Goal: Task Accomplishment & Management: Manage account settings

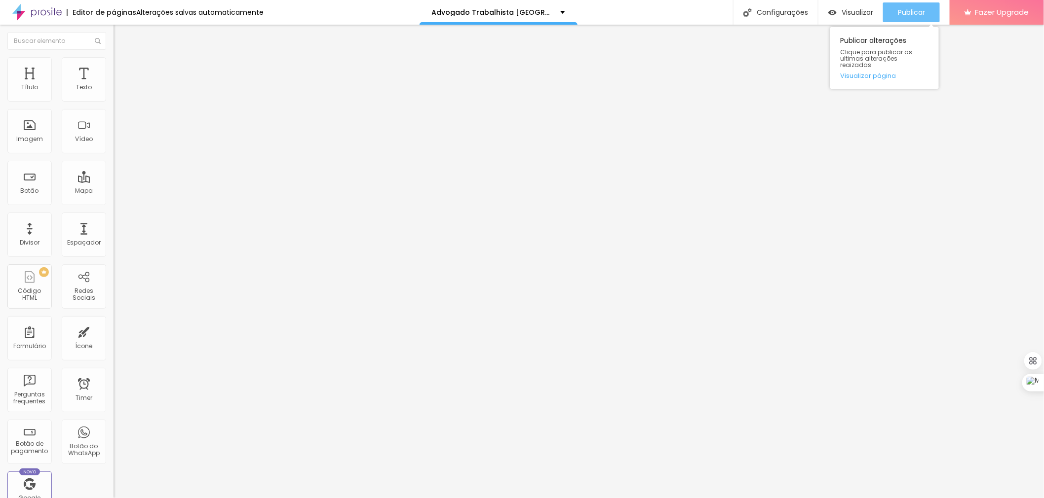
click at [900, 8] on span "Publicar" at bounding box center [911, 12] width 27 height 8
click at [909, 9] on span "Publicar" at bounding box center [911, 12] width 27 height 8
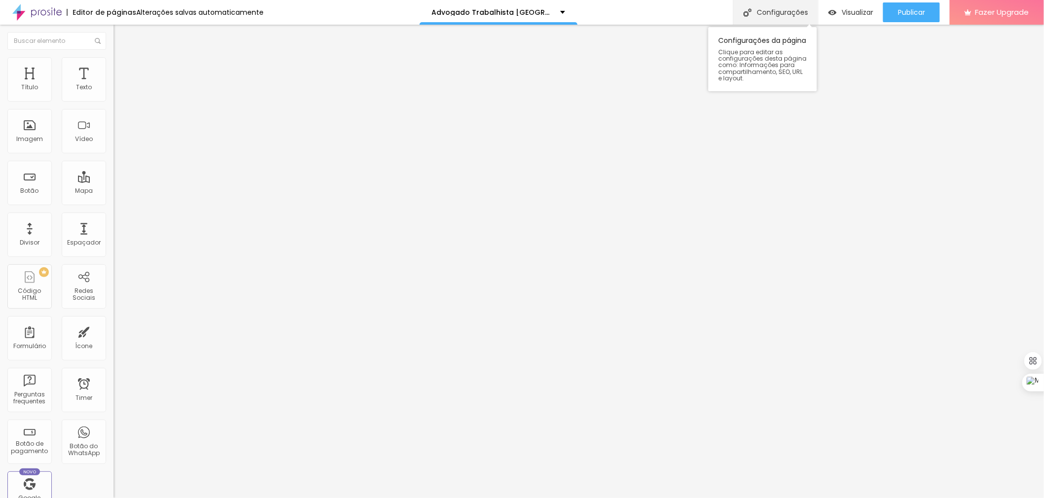
click at [780, 15] on div "Configurações" at bounding box center [775, 12] width 85 height 25
click at [768, 11] on div "Configurações" at bounding box center [775, 12] width 85 height 25
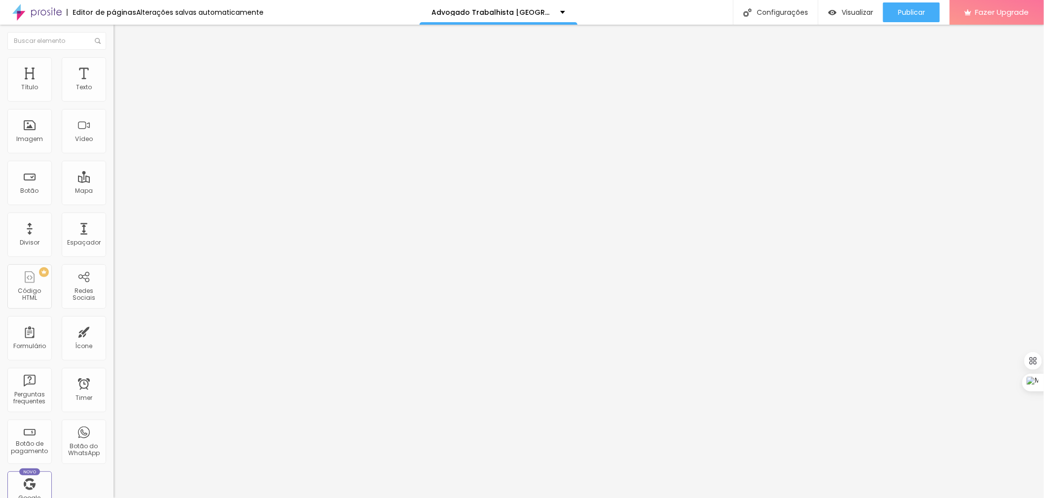
drag, startPoint x: 543, startPoint y: 349, endPoint x: 514, endPoint y: 351, distance: 29.6
drag, startPoint x: 629, startPoint y: 361, endPoint x: 601, endPoint y: 359, distance: 28.7
drag, startPoint x: 570, startPoint y: 374, endPoint x: 415, endPoint y: 342, distance: 158.6
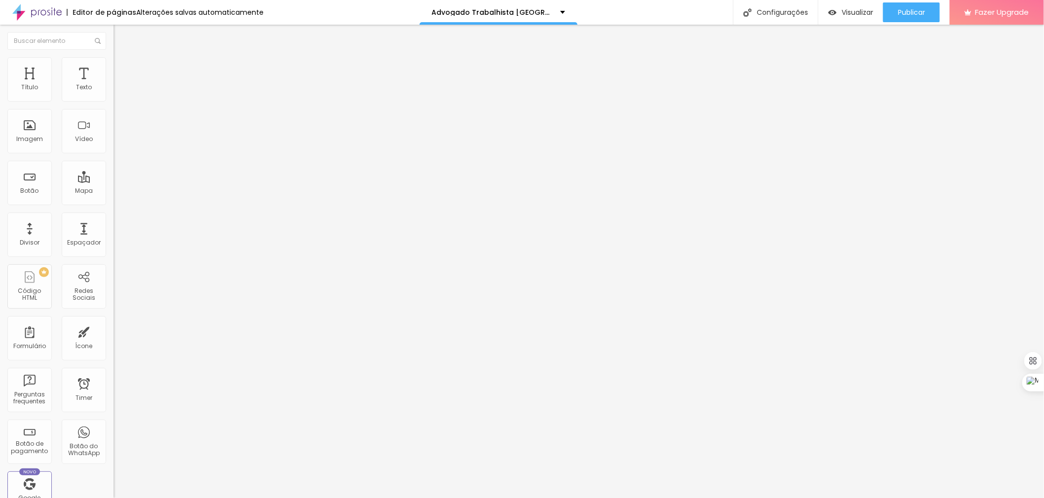
type textarea "Advogado Trabalhista na [GEOGRAPHIC_DATA] - SP | Conheça o Escritório de Advoca…"
drag, startPoint x: 540, startPoint y: 302, endPoint x: 515, endPoint y: 301, distance: 25.2
type input "Advogado Trabalhista na [GEOGRAPHIC_DATA] - [GEOGRAPHIC_DATA] | [PHONE_NUMBER]"
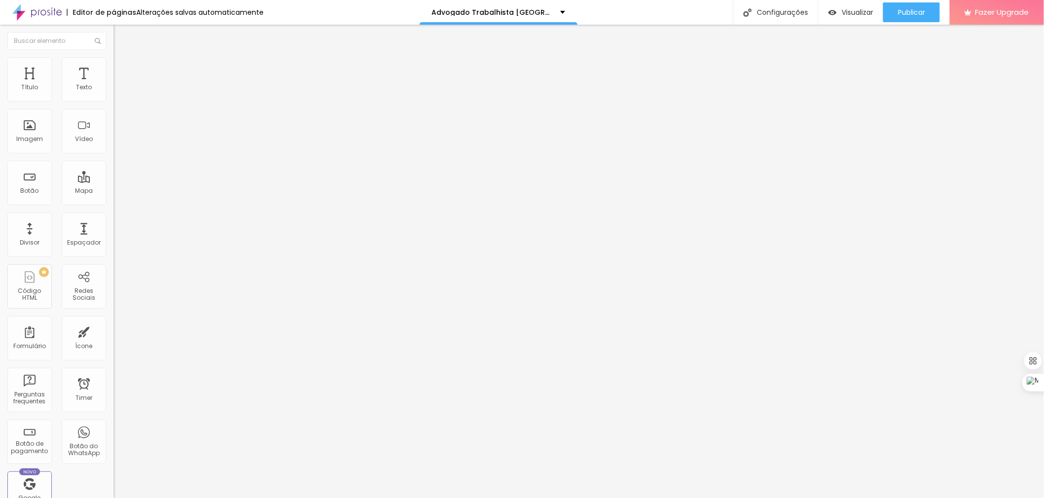
drag, startPoint x: 536, startPoint y: 323, endPoint x: 331, endPoint y: 266, distance: 212.5
paste textarea "a Vila Jacuí - SP | Conheça o Escritório de Advocacia Advogado de Trânsito | Pr…"
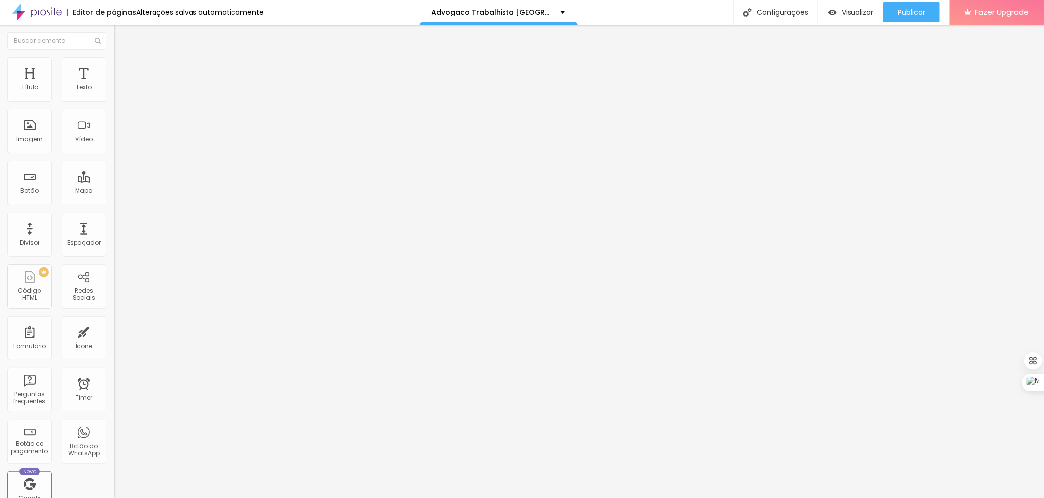
drag, startPoint x: 569, startPoint y: 298, endPoint x: 510, endPoint y: 297, distance: 59.2
type textarea "Advogado Trabalhista na [GEOGRAPHIC_DATA] - SP | Conheça o Escritório de Advoca…"
drag, startPoint x: 559, startPoint y: 366, endPoint x: 510, endPoint y: 365, distance: 48.9
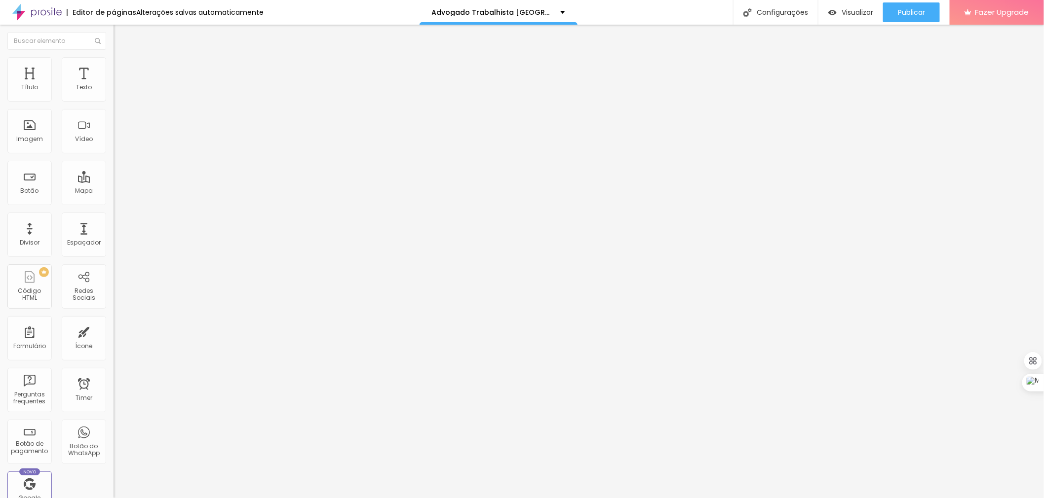
paste textarea "a [GEOGRAPHIC_DATA]"
drag, startPoint x: 550, startPoint y: 377, endPoint x: 527, endPoint y: 375, distance: 23.3
paste textarea "a [GEOGRAPHIC_DATA] - [GEOGRAPHIC_DATA]"
drag, startPoint x: 563, startPoint y: 375, endPoint x: 555, endPoint y: 375, distance: 7.9
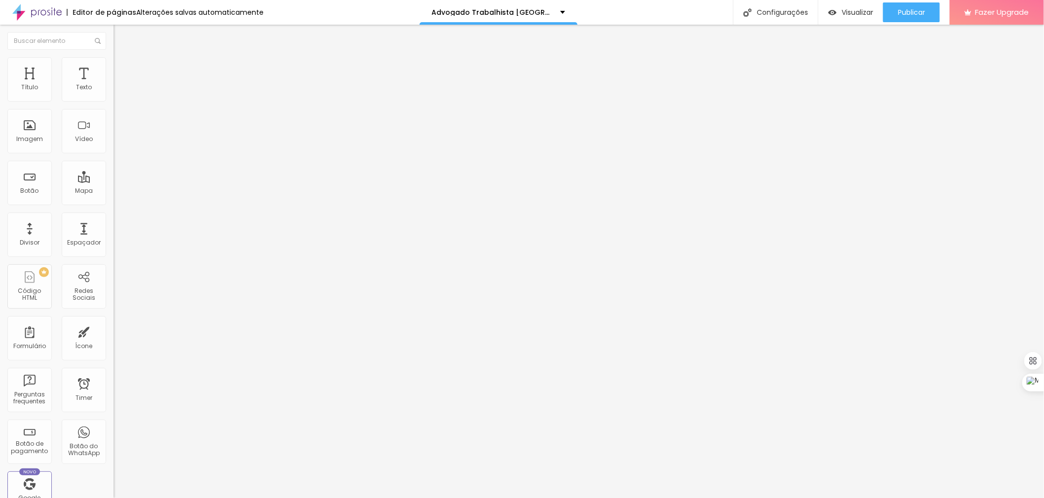
type textarea "Advogado Trabalhista na [GEOGRAPHIC_DATA] - SP Advogado Trabalhista na [GEOGRAP…"
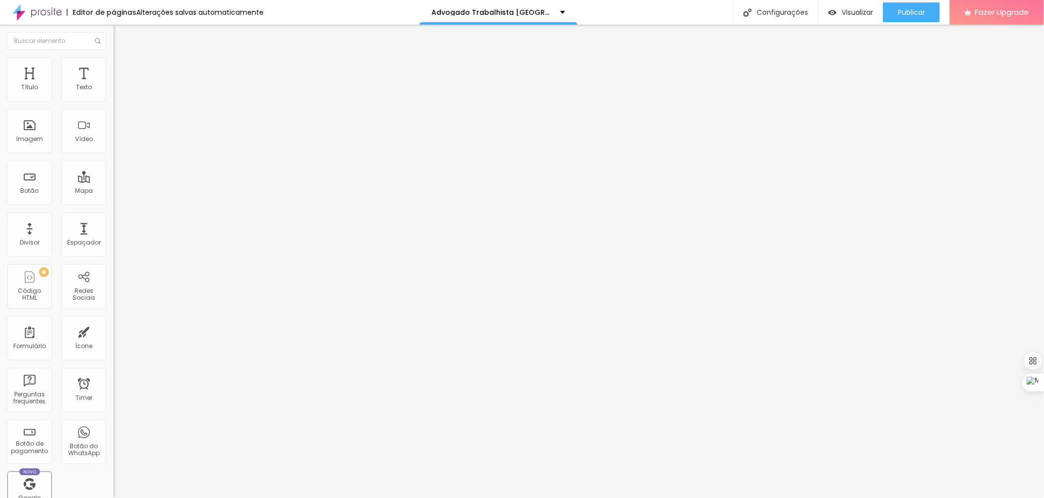
click at [919, 10] on span "Publicar" at bounding box center [911, 12] width 27 height 8
click at [857, 13] on span "Visualizar" at bounding box center [848, 12] width 32 height 8
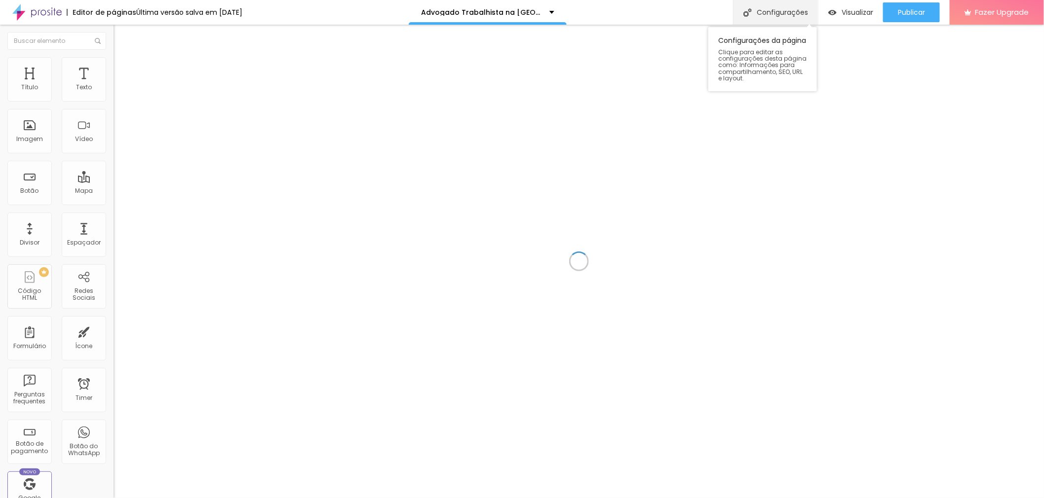
click at [787, 12] on div "Configurações" at bounding box center [775, 12] width 85 height 25
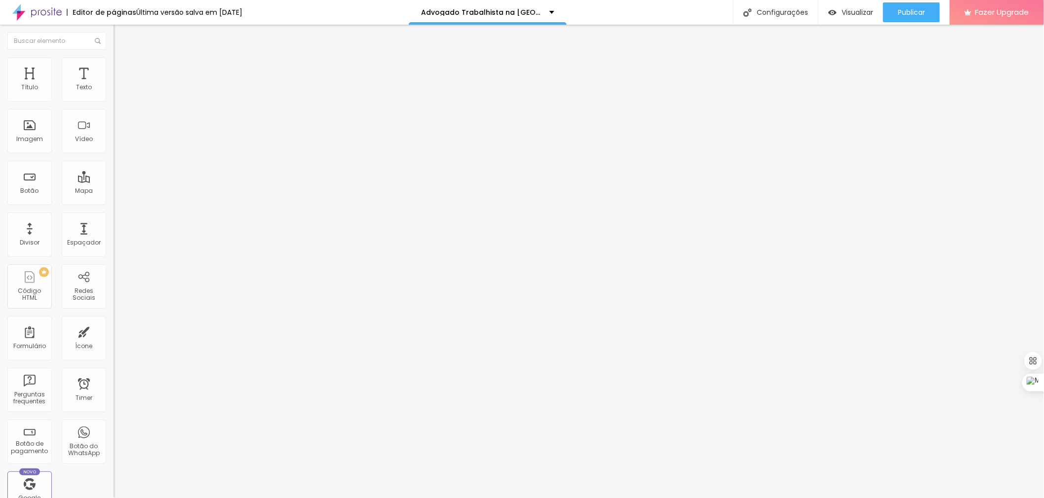
drag, startPoint x: 564, startPoint y: 377, endPoint x: 404, endPoint y: 339, distance: 164.8
click at [784, 11] on div "Configurações" at bounding box center [775, 12] width 85 height 25
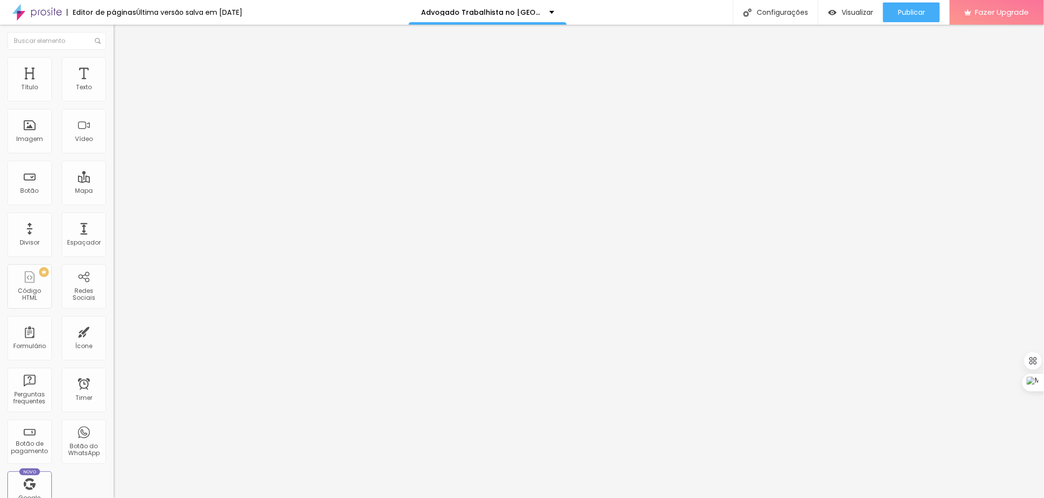
drag, startPoint x: 566, startPoint y: 302, endPoint x: 514, endPoint y: 302, distance: 51.8
drag, startPoint x: 591, startPoint y: 300, endPoint x: 512, endPoint y: 302, distance: 79.0
type input "Advogado Trabalhista no Parque do Carmo SP | (11)947866039"
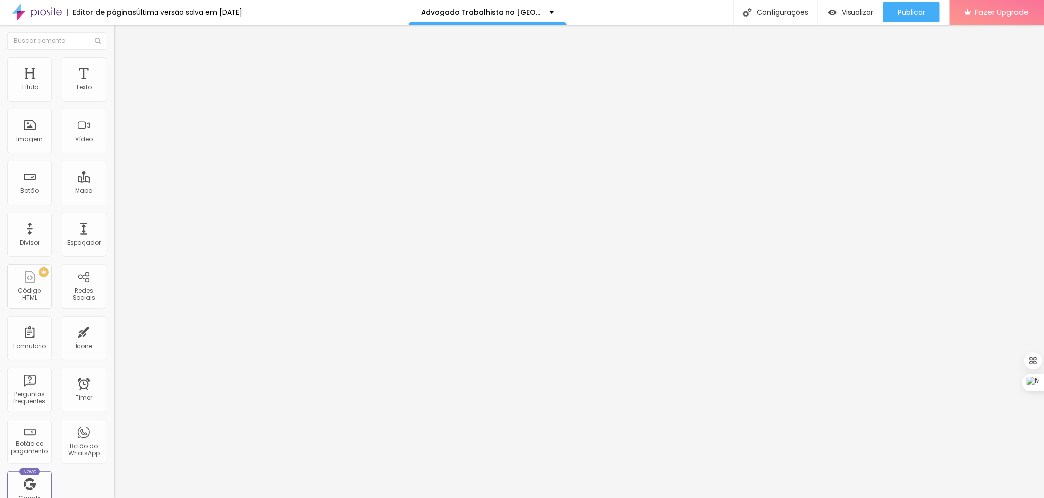
drag, startPoint x: 583, startPoint y: 351, endPoint x: 509, endPoint y: 351, distance: 73.5
paste textarea "o Parque do Carmo"
drag, startPoint x: 477, startPoint y: 372, endPoint x: 636, endPoint y: 364, distance: 159.1
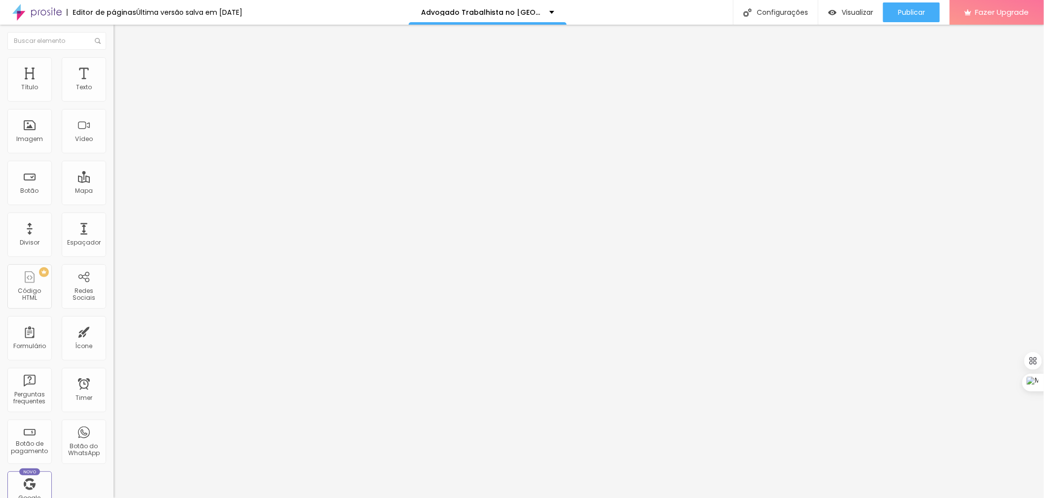
paste textarea "o Parque do Carmo SP"
type textarea "Advogado Trabalhista no Parque do Carmo SP | Conheça o Escritório de Advocacia …"
drag, startPoint x: 583, startPoint y: 299, endPoint x: 510, endPoint y: 298, distance: 73.0
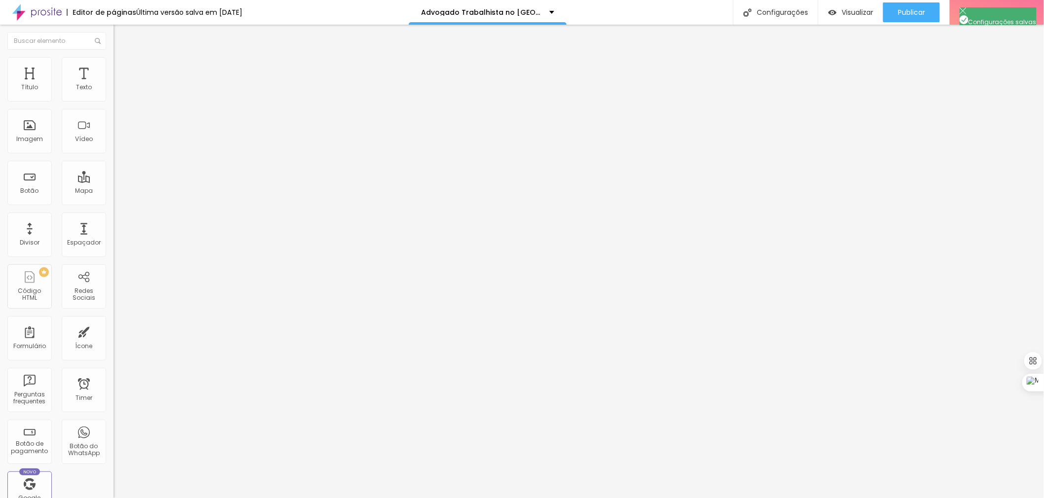
paste textarea "o Parque do Carmo"
type textarea "Advogado Trabalhista no Parque do Carmo SP | Conheça o Escritório de Advocacia …"
drag, startPoint x: 566, startPoint y: 252, endPoint x: 511, endPoint y: 249, distance: 55.9
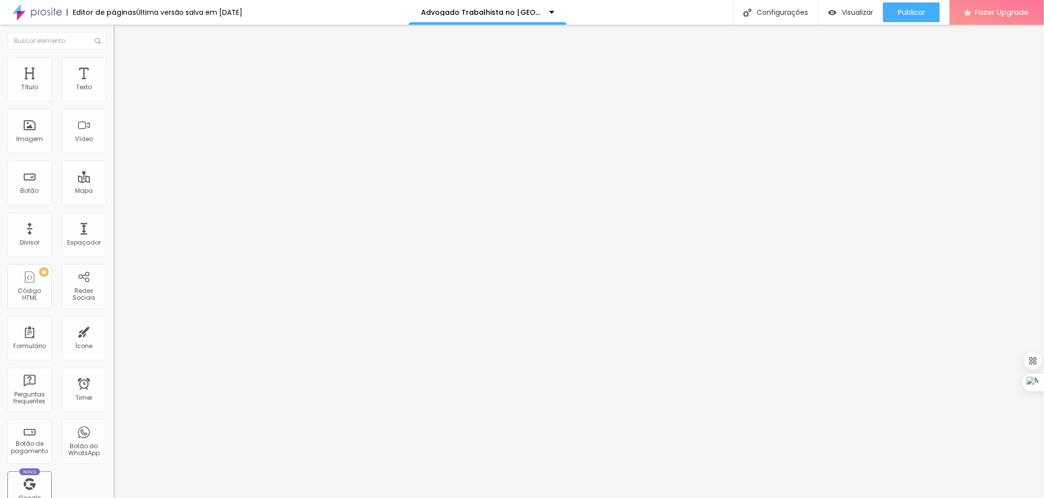
paste input "o Parque do Carmo SP"
type input "Advogado Trabalhista no Parque do Carmo SP | (11)947866039"
drag, startPoint x: 478, startPoint y: 321, endPoint x: 635, endPoint y: 307, distance: 157.6
paste textarea "o Parque do Carmo SP"
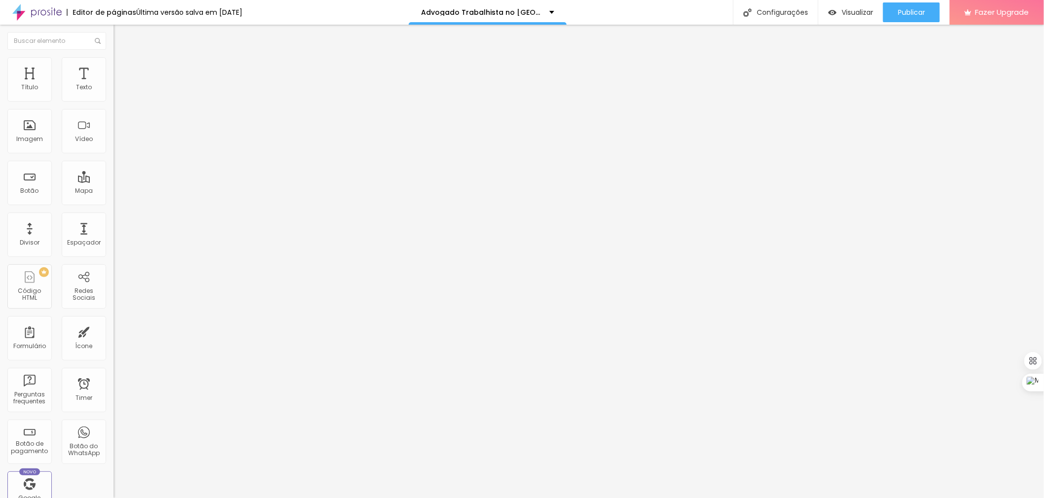
type textarea "Advogado Trabalhista no Parque do Carmo SP | Conheça o Escritório de Advocacia …"
drag, startPoint x: 583, startPoint y: 366, endPoint x: 513, endPoint y: 362, distance: 70.2
paste textarea "o Parque do Carmo"
drag, startPoint x: 578, startPoint y: 376, endPoint x: 510, endPoint y: 374, distance: 68.1
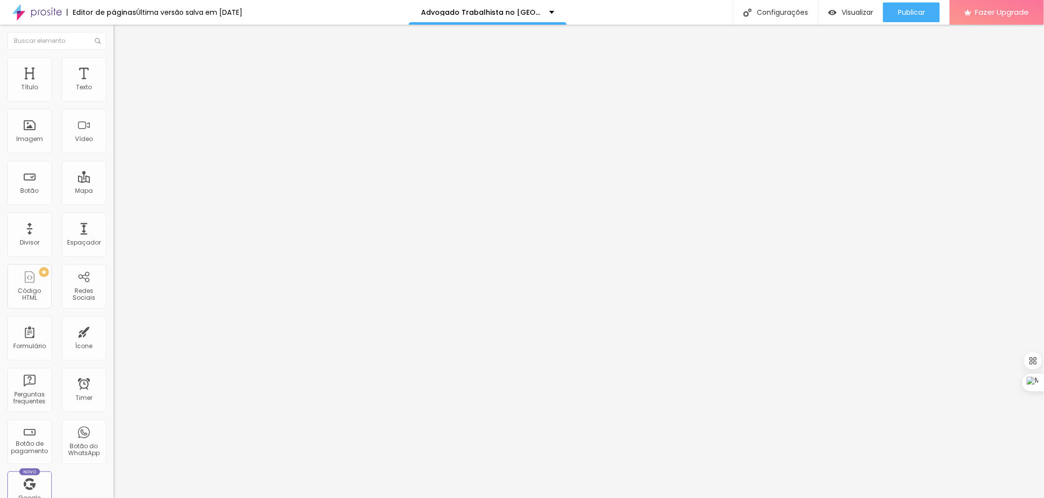
paste textarea "o Parque do Carmo SP"
drag, startPoint x: 595, startPoint y: 375, endPoint x: 580, endPoint y: 377, distance: 15.4
type textarea "Advogado Trabalhista no Parque do Carmo SP Advogado Trabalhista no Parque do Ca…"
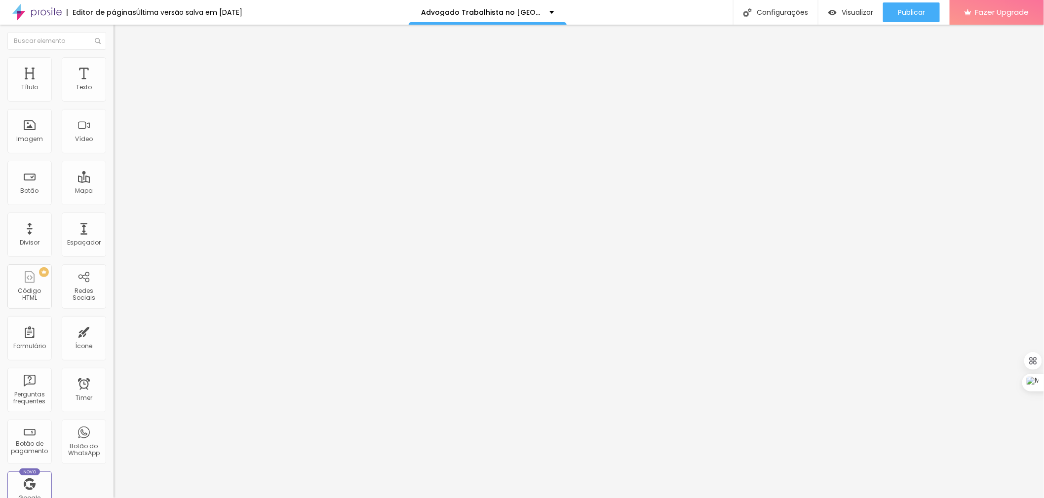
click at [911, 8] on span "Publicar" at bounding box center [911, 12] width 27 height 8
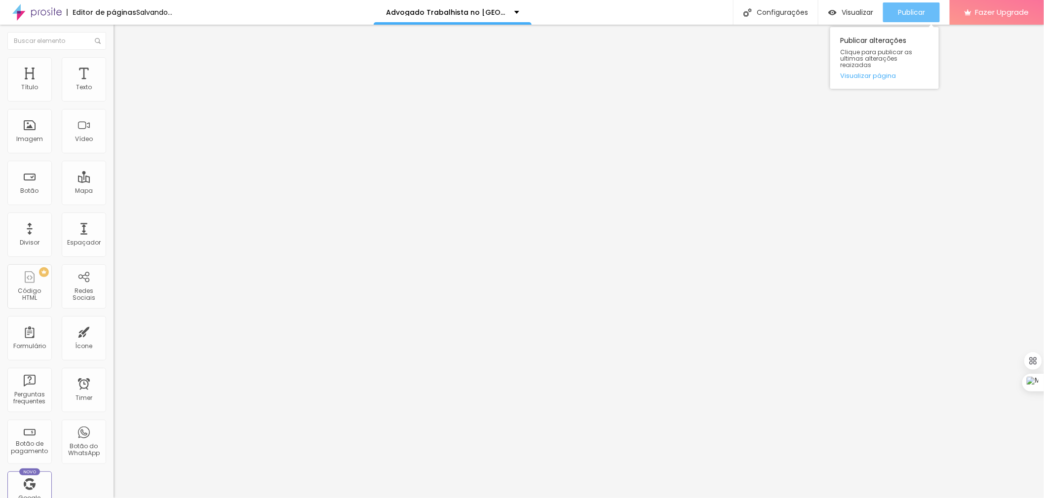
click at [910, 8] on span "Publicar" at bounding box center [911, 12] width 27 height 8
click at [904, 16] on span "Publicar" at bounding box center [911, 12] width 27 height 8
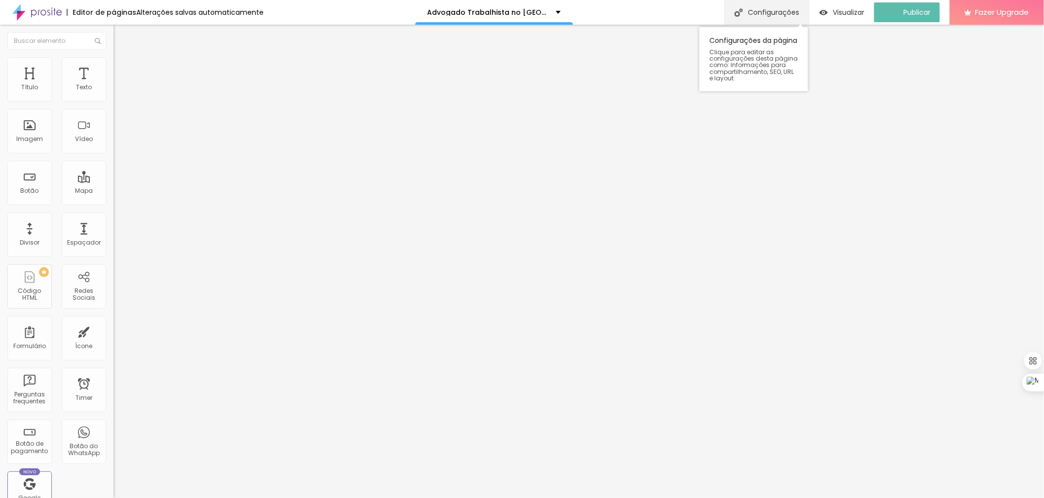
click at [785, 12] on div "Configurações" at bounding box center [766, 12] width 85 height 25
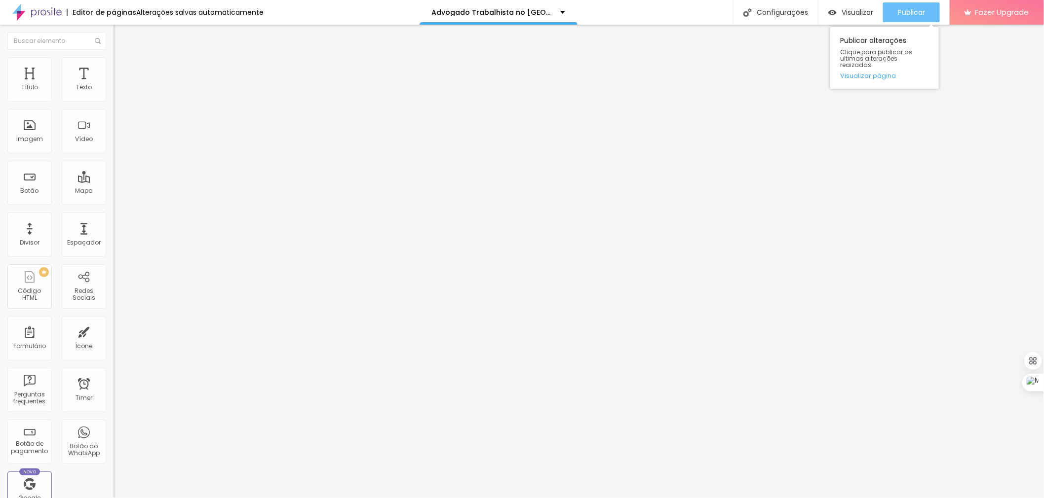
click at [919, 13] on span "Publicar" at bounding box center [911, 12] width 27 height 8
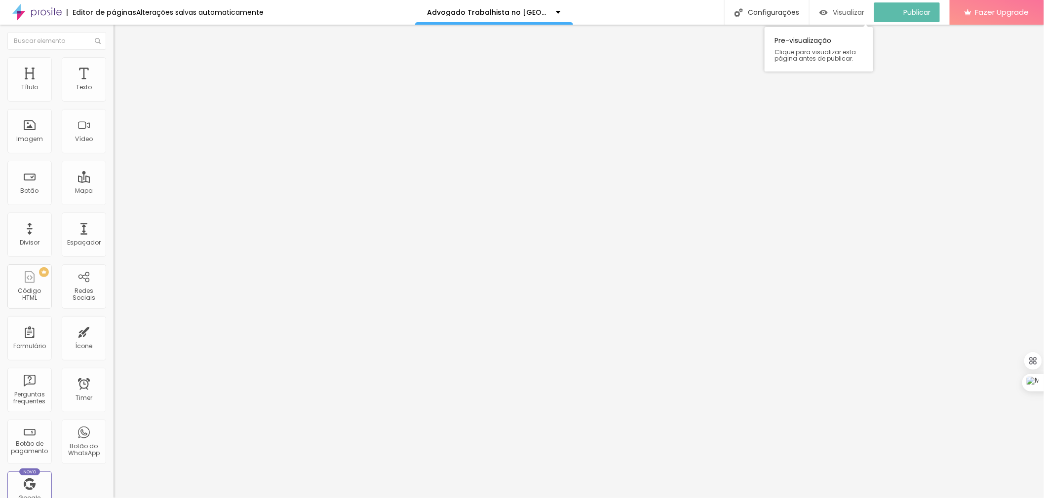
click at [851, 10] on span "Visualizar" at bounding box center [848, 12] width 32 height 8
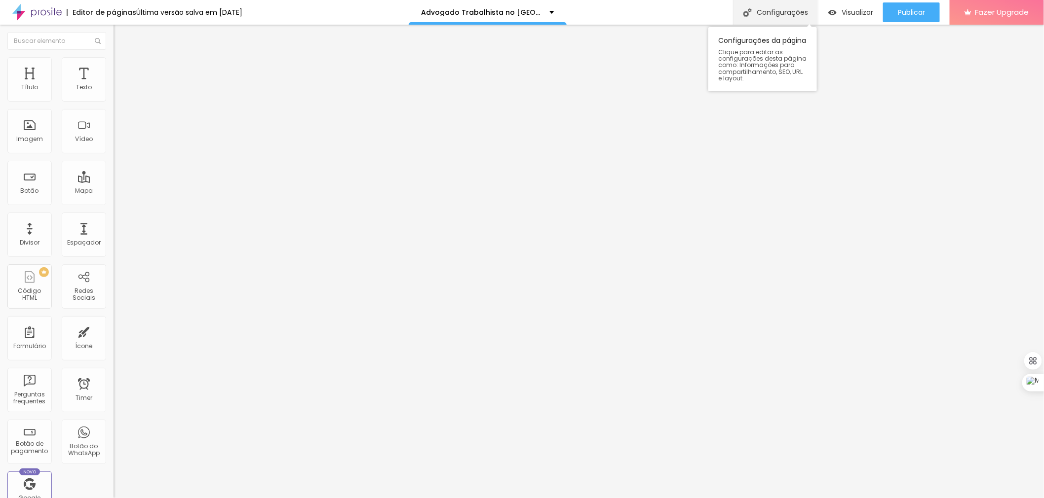
click at [787, 16] on div "Configurações" at bounding box center [775, 12] width 85 height 25
drag, startPoint x: 558, startPoint y: 303, endPoint x: 514, endPoint y: 302, distance: 43.9
drag, startPoint x: 592, startPoint y: 301, endPoint x: 510, endPoint y: 300, distance: 82.4
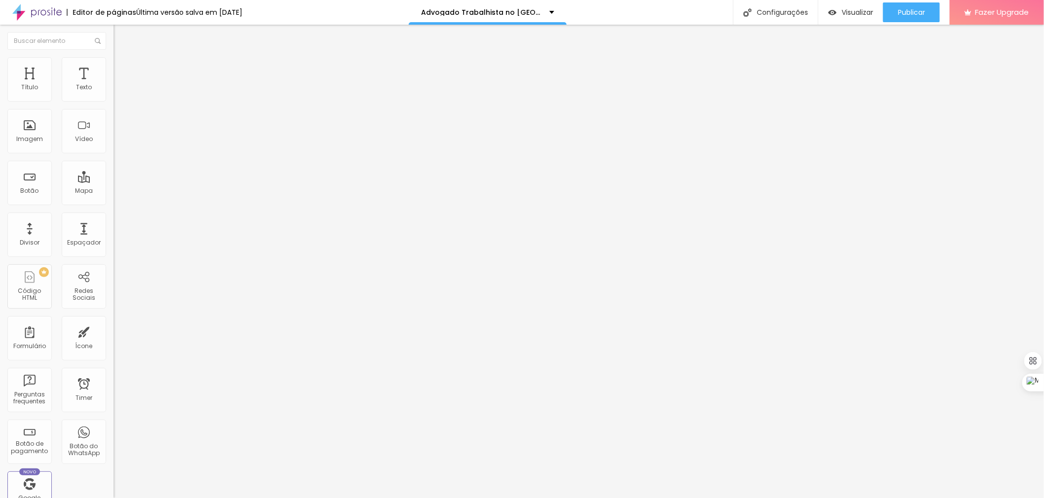
type input "Advogado Trabalhista no Jardim Romano - SP"
drag, startPoint x: 574, startPoint y: 349, endPoint x: 510, endPoint y: 349, distance: 64.6
paste textarea "o Jardim Romano"
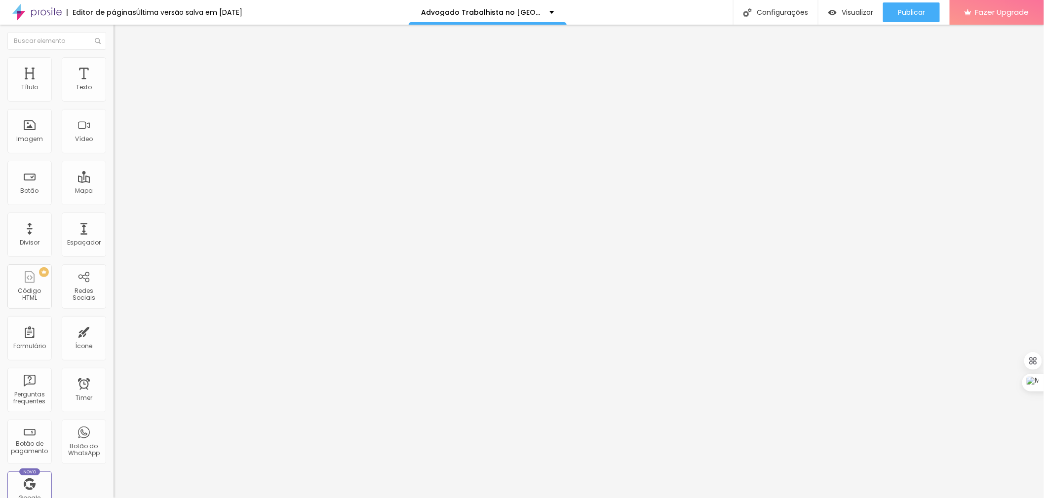
drag, startPoint x: 686, startPoint y: 360, endPoint x: 635, endPoint y: 360, distance: 50.8
paste textarea "o Jardim Romano - SP"
type textarea "Advogado Trabalhista no Jardim Romano - SP | Conheça o Escritório de Advocacia …"
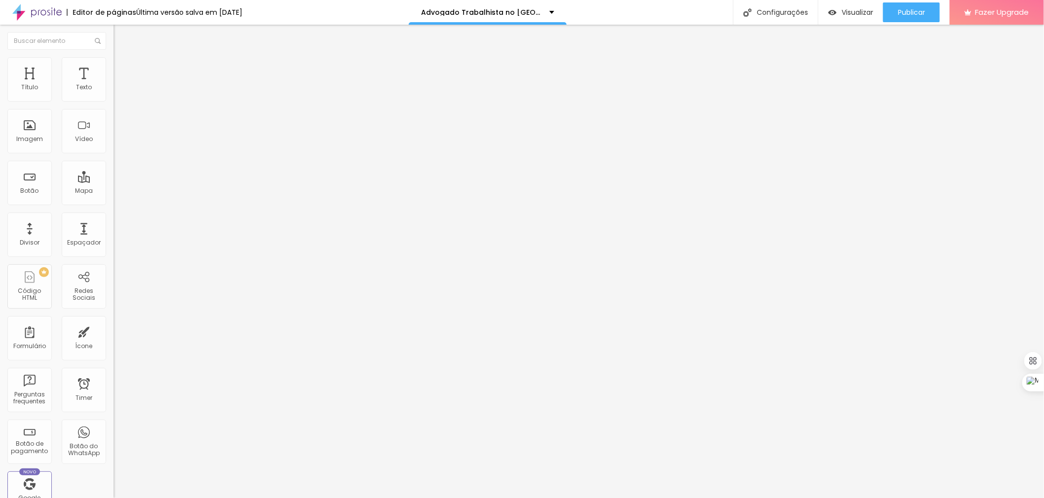
drag, startPoint x: 617, startPoint y: 381, endPoint x: 385, endPoint y: 349, distance: 234.6
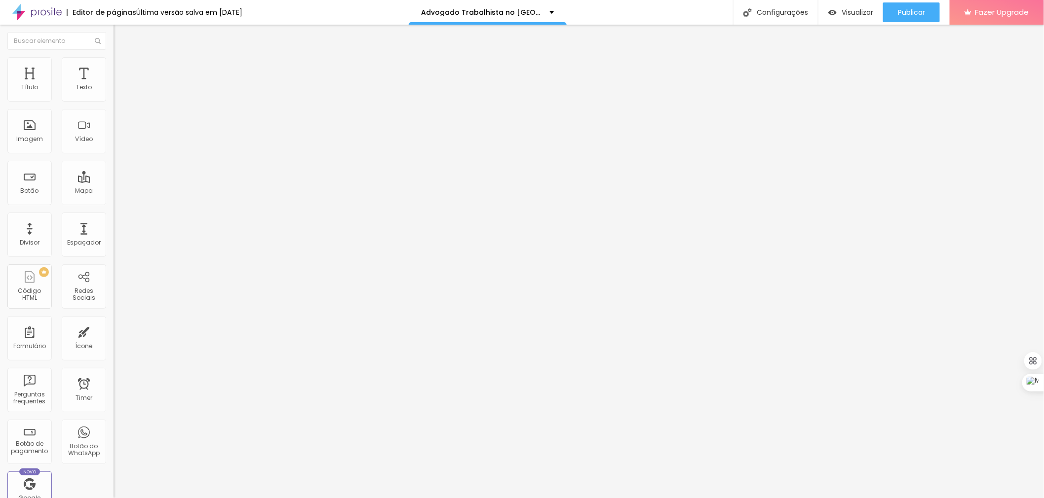
drag, startPoint x: 620, startPoint y: 323, endPoint x: 357, endPoint y: 259, distance: 270.6
paste textarea "o Jardim Romano - SP | Conheça o Escritório de Advocacia Advogado de Trânsito |…"
drag, startPoint x: 592, startPoint y: 296, endPoint x: 512, endPoint y: 298, distance: 80.4
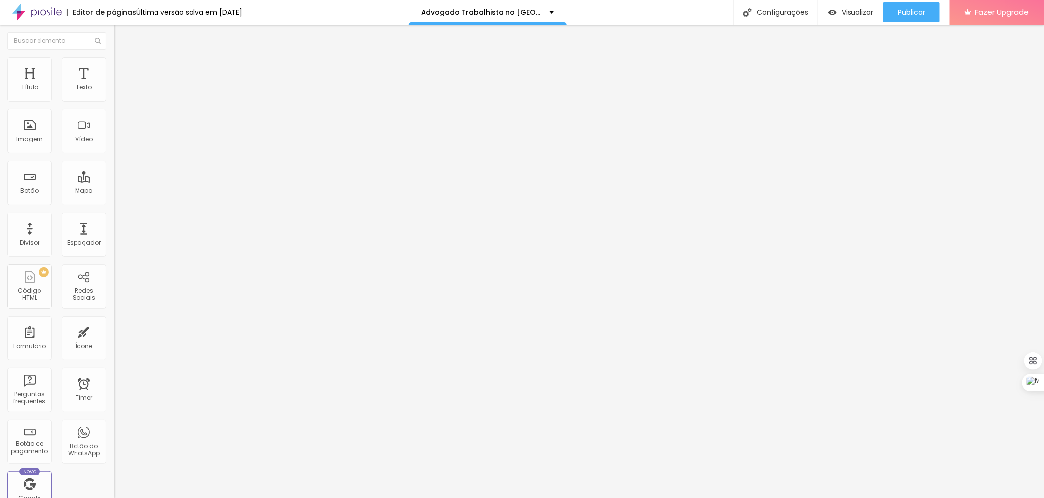
type textarea "Advogado Trabalhista no Jardim Romano - SP | Conheça o Escritório de Advocacia …"
drag, startPoint x: 596, startPoint y: 248, endPoint x: 510, endPoint y: 254, distance: 85.6
paste input "o Jardim Romano"
type input "Advogado Trabalhista no Jardim Romano - SP"
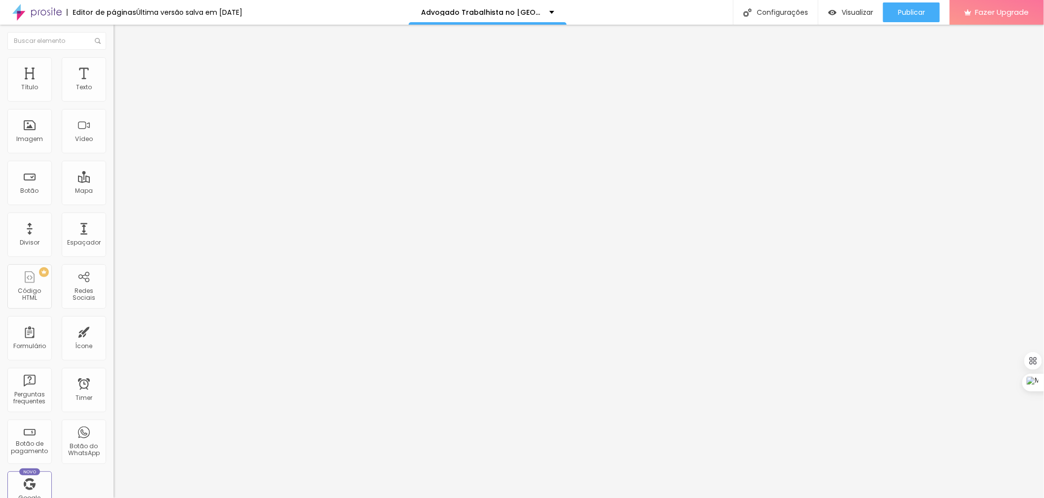
drag, startPoint x: 586, startPoint y: 367, endPoint x: 510, endPoint y: 362, distance: 76.2
paste textarea "o Jardim Romano"
drag, startPoint x: 555, startPoint y: 378, endPoint x: 535, endPoint y: 372, distance: 20.6
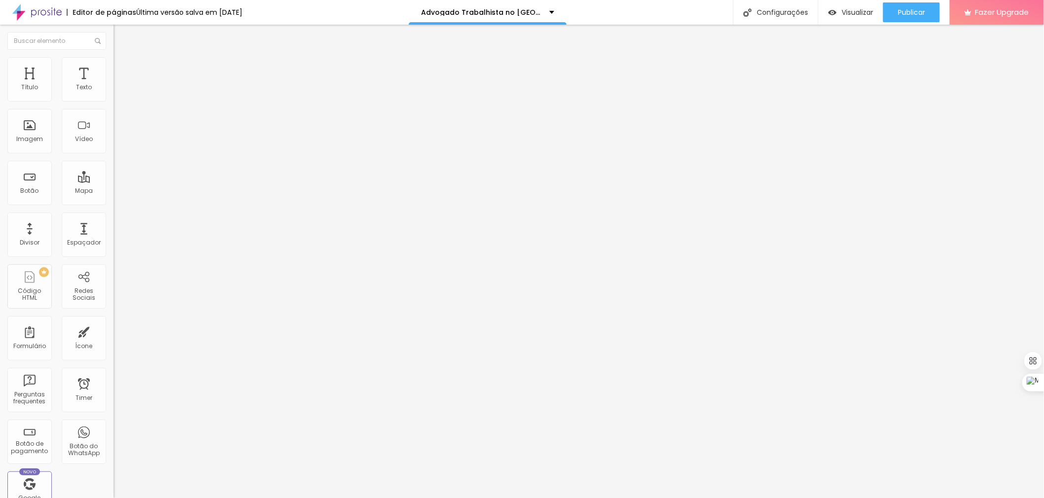
paste textarea "o Jardim Romano - SP"
drag, startPoint x: 591, startPoint y: 378, endPoint x: 576, endPoint y: 378, distance: 14.8
type textarea "Advogado Trabalhista no Jardim Romano - SP Advogado Trabalhista no Jardim Roman…"
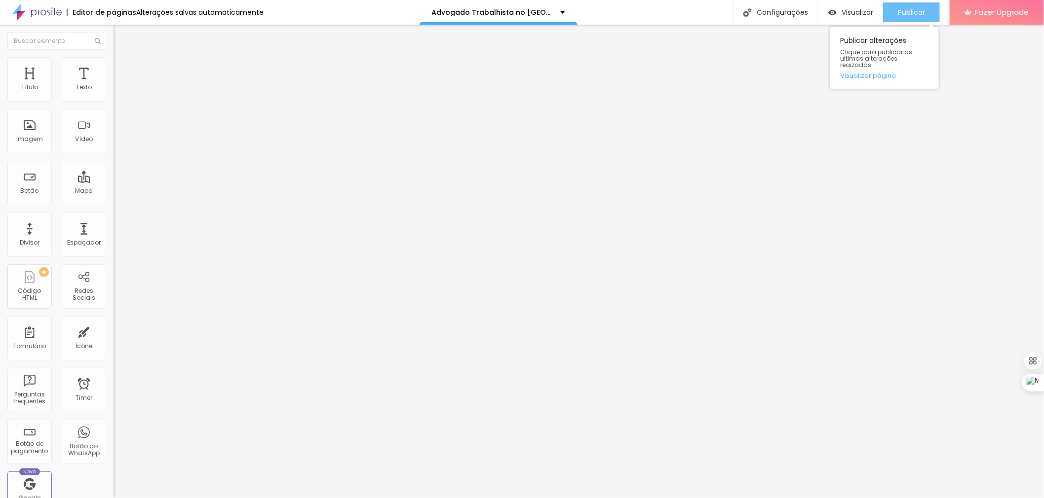
click at [906, 12] on span "Publicar" at bounding box center [911, 12] width 27 height 8
drag, startPoint x: 901, startPoint y: 11, endPoint x: 859, endPoint y: 21, distance: 43.7
click at [890, 11] on button "Publicar" at bounding box center [911, 12] width 57 height 20
drag, startPoint x: 911, startPoint y: 12, endPoint x: 899, endPoint y: 13, distance: 12.4
click at [910, 11] on span "Publicar" at bounding box center [911, 12] width 27 height 8
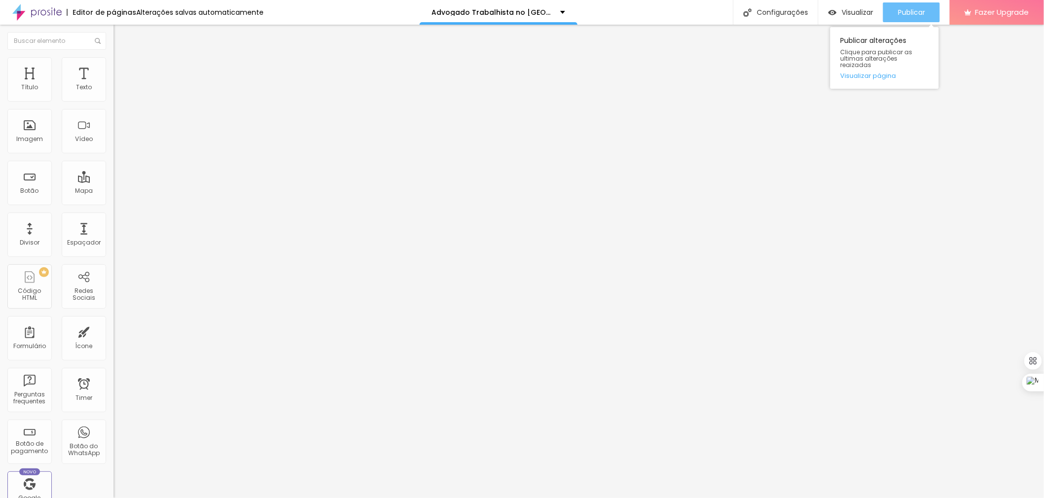
click at [910, 16] on span "Publicar" at bounding box center [911, 12] width 27 height 8
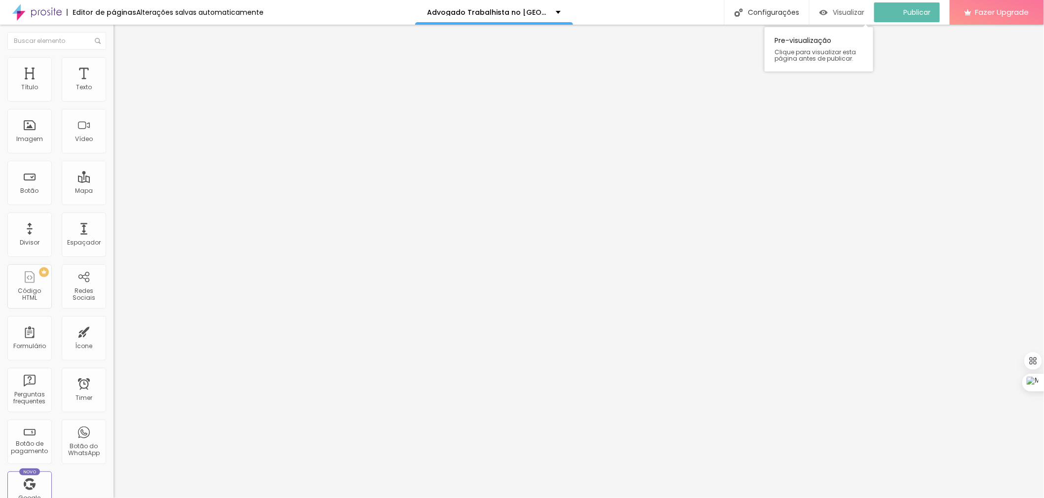
click at [846, 15] on span "Visualizar" at bounding box center [848, 12] width 32 height 8
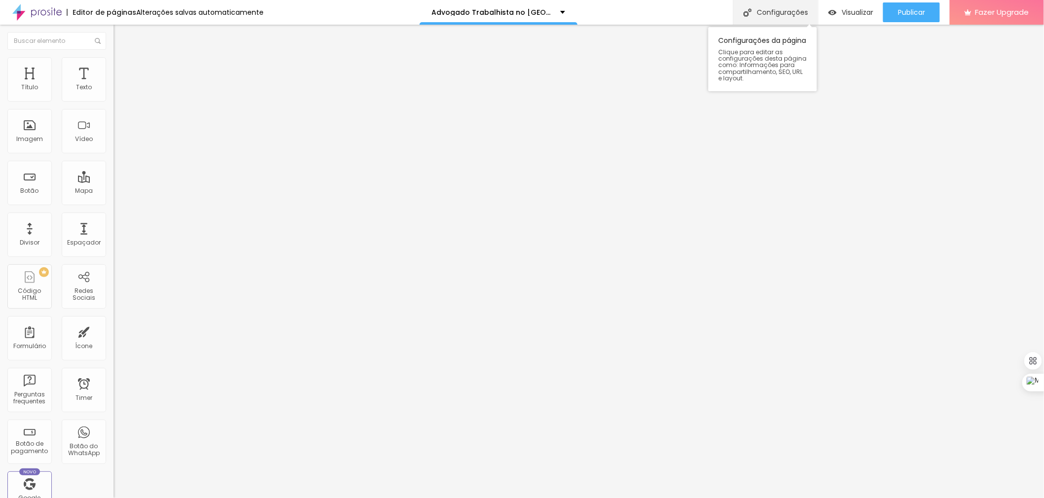
click at [781, 12] on div "Configurações" at bounding box center [775, 12] width 85 height 25
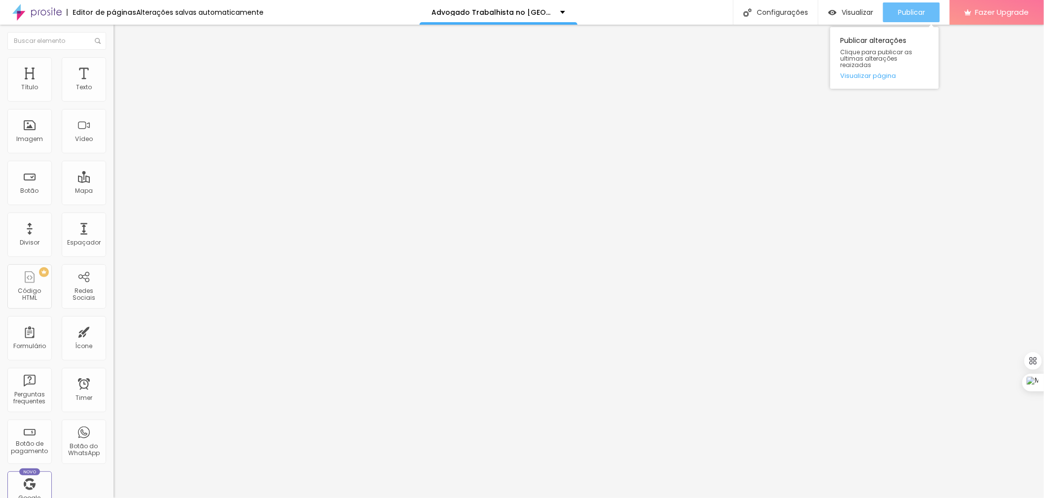
click at [908, 10] on span "Publicar" at bounding box center [911, 12] width 27 height 8
click at [911, 8] on span "Publicar" at bounding box center [911, 12] width 27 height 8
